Goal: Task Accomplishment & Management: Use online tool/utility

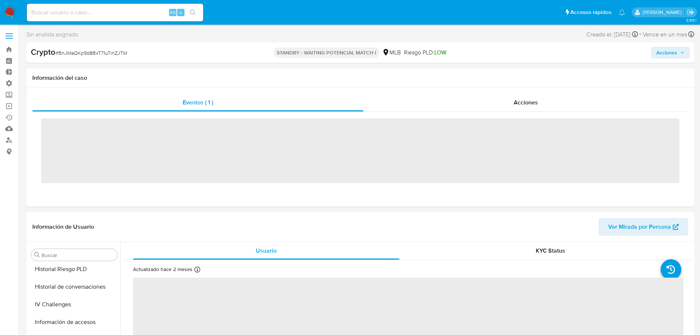
scroll to position [328, 0]
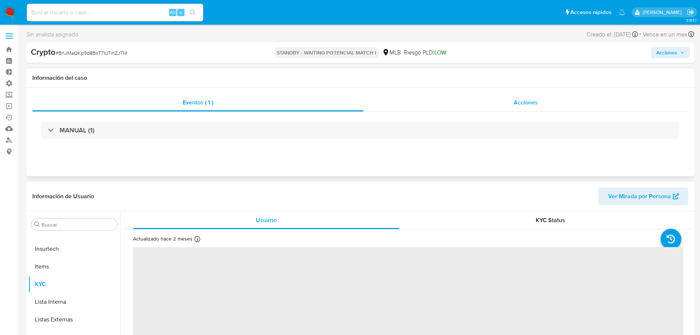
click at [504, 104] on div "Acciones" at bounding box center [525, 103] width 325 height 18
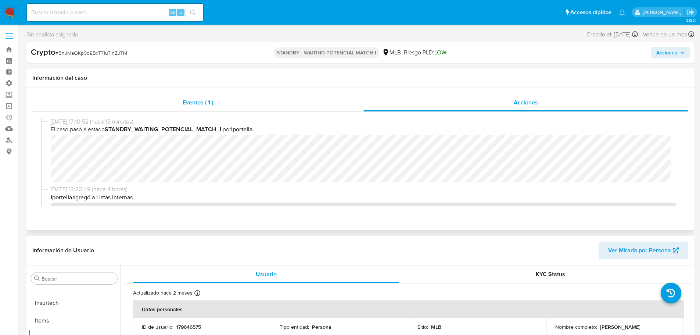
select select "10"
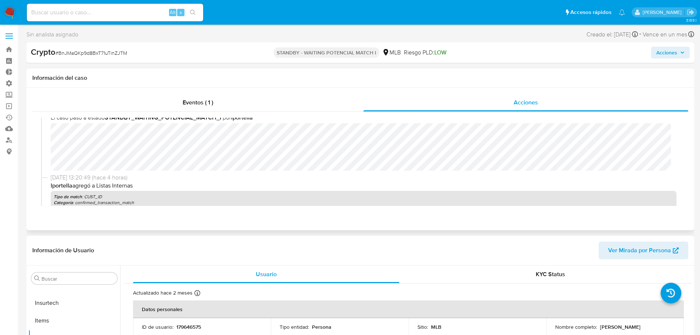
scroll to position [0, 0]
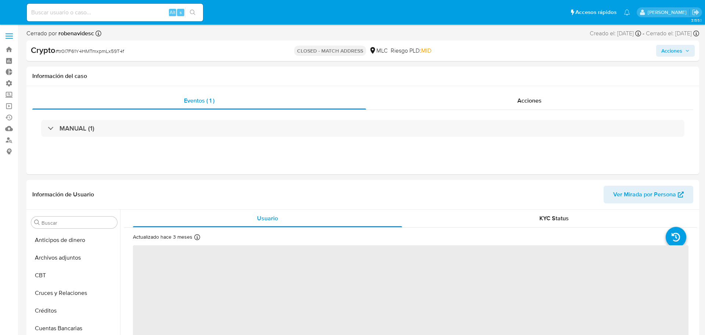
select select "10"
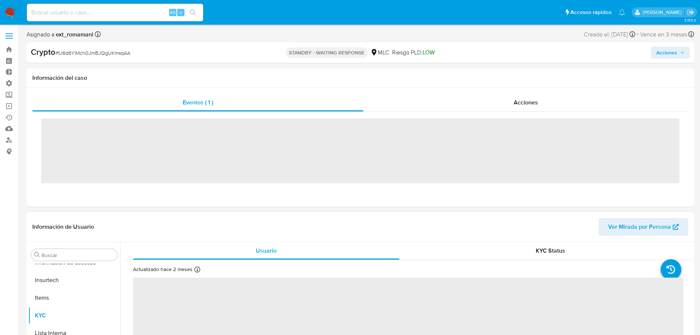
scroll to position [310, 0]
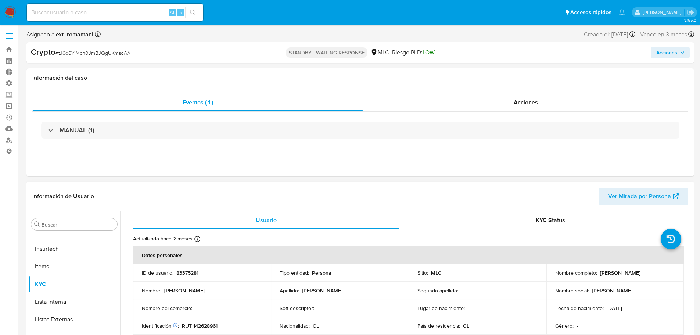
select select "10"
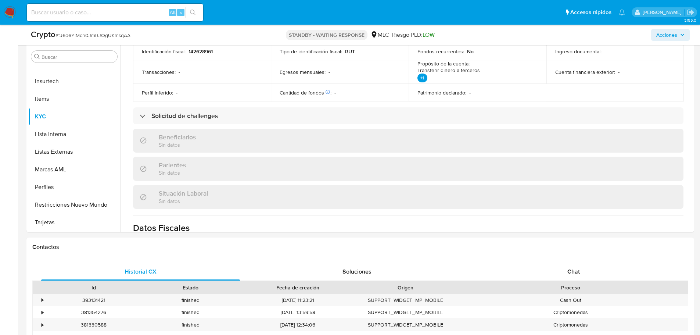
scroll to position [257, 0]
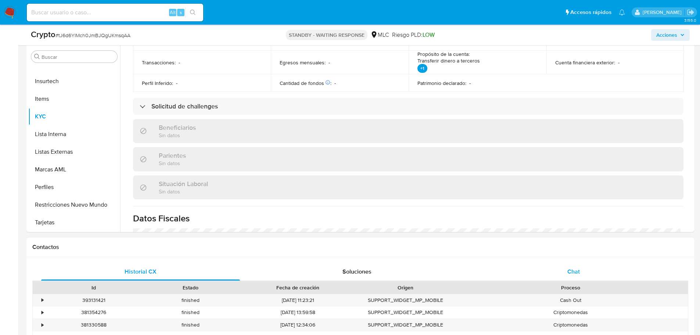
click at [561, 267] on div "Chat" at bounding box center [573, 272] width 199 height 18
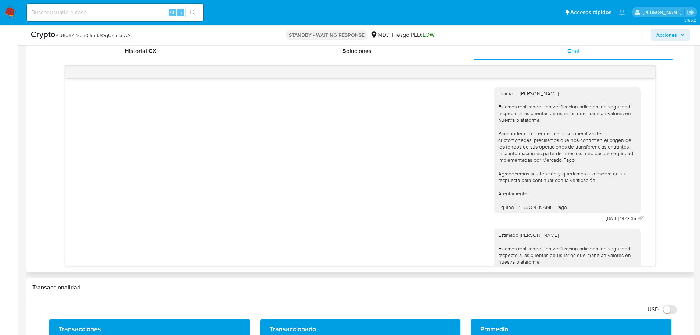
scroll to position [103, 0]
